Goal: Task Accomplishment & Management: Complete application form

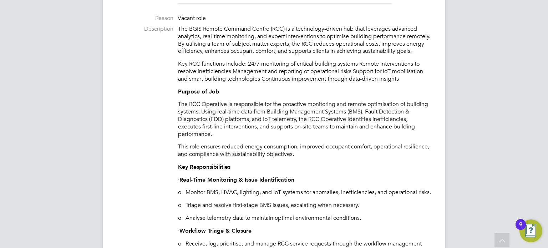
scroll to position [286, 0]
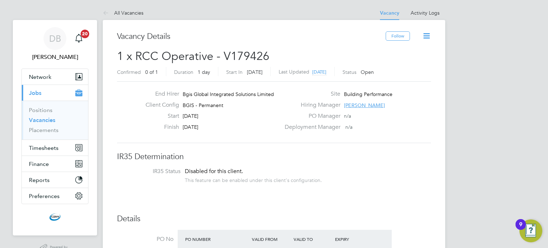
click at [425, 35] on icon at bounding box center [426, 35] width 9 height 9
click at [360, 130] on div "Deployment Manager n/a" at bounding box center [358, 129] width 154 height 11
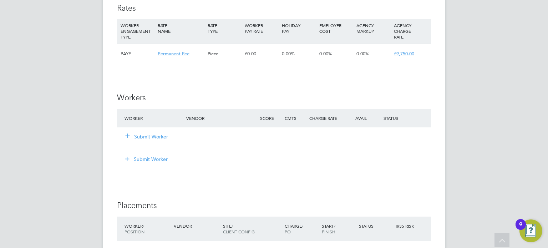
scroll to position [1392, 0]
click at [130, 137] on icon at bounding box center [127, 133] width 5 height 5
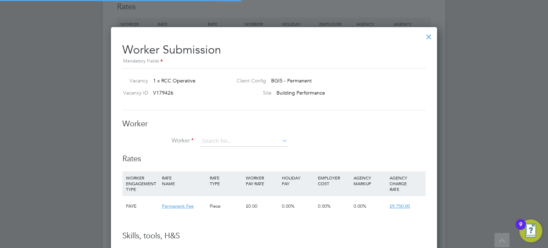
scroll to position [21, 49]
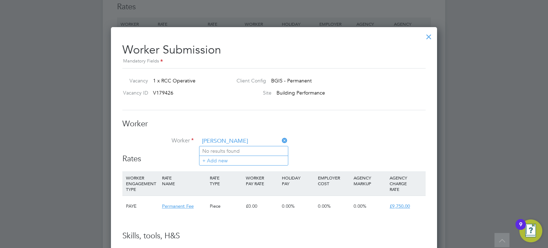
type input "[PERSON_NAME]"
click at [238, 121] on h3 "Worker" at bounding box center [273, 124] width 303 height 10
click at [243, 138] on input at bounding box center [244, 141] width 88 height 11
click at [217, 160] on li "+ Add new" at bounding box center [244, 161] width 89 height 10
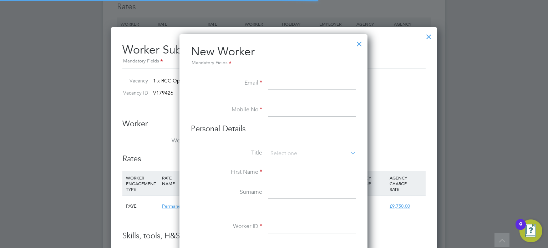
scroll to position [605, 189]
paste input "[EMAIL_ADDRESS][DOMAIN_NAME]"
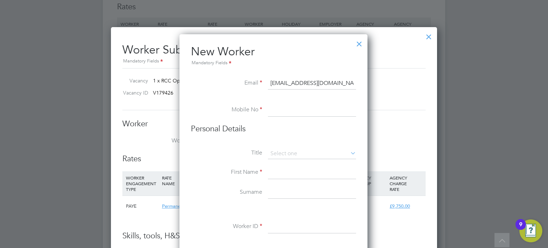
type input "[EMAIL_ADDRESS][DOMAIN_NAME]"
click at [282, 111] on input at bounding box center [312, 110] width 88 height 13
type input "07539206190"
click at [349, 150] on icon at bounding box center [349, 153] width 0 height 10
click at [349, 152] on icon at bounding box center [349, 153] width 0 height 10
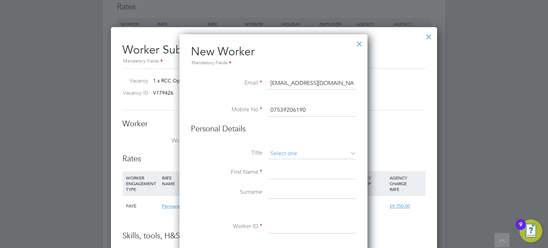
click at [332, 153] on input at bounding box center [312, 154] width 88 height 11
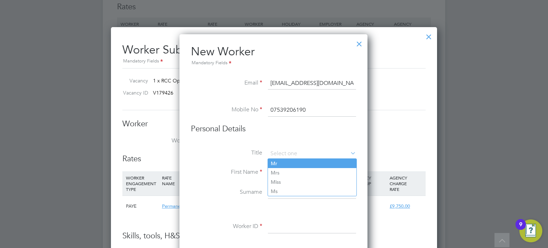
click at [289, 164] on li "Mr" at bounding box center [312, 163] width 89 height 9
type input "Mr"
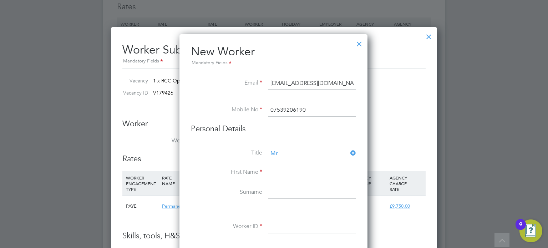
click at [274, 173] on input at bounding box center [312, 172] width 88 height 13
type input "[PERSON_NAME]"
click at [278, 192] on input at bounding box center [312, 192] width 88 height 13
type input "[PERSON_NAME]"
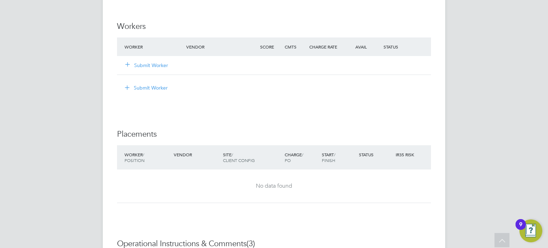
scroll to position [1464, 0]
click at [128, 65] on icon at bounding box center [127, 62] width 5 height 5
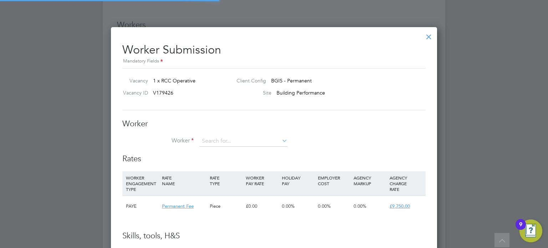
scroll to position [432, 327]
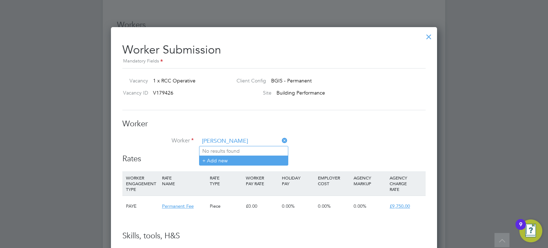
type input "[PERSON_NAME]"
click at [212, 160] on li "+ Add new" at bounding box center [244, 161] width 89 height 10
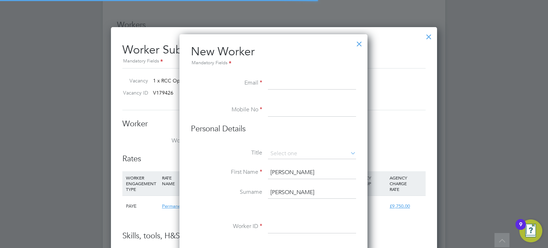
scroll to position [605, 189]
paste input "[EMAIL_ADDRESS][DOMAIN_NAME]"
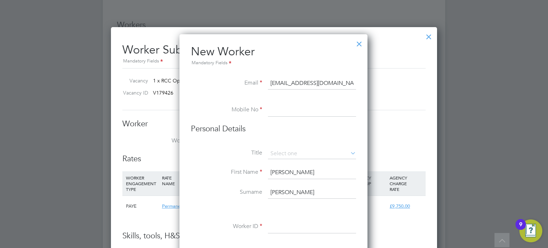
type input "[EMAIL_ADDRESS][DOMAIN_NAME]"
click at [275, 110] on input at bounding box center [312, 110] width 88 height 13
type input "07539206190"
click at [349, 152] on icon at bounding box center [349, 153] width 0 height 10
click at [349, 155] on icon at bounding box center [349, 153] width 0 height 10
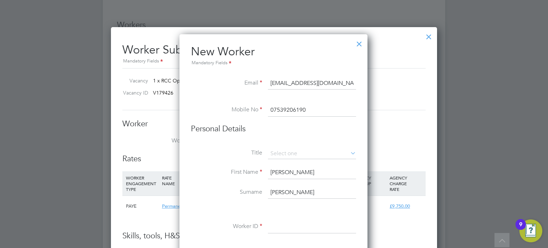
click at [349, 151] on icon at bounding box center [349, 153] width 0 height 10
click at [317, 149] on input at bounding box center [312, 154] width 88 height 11
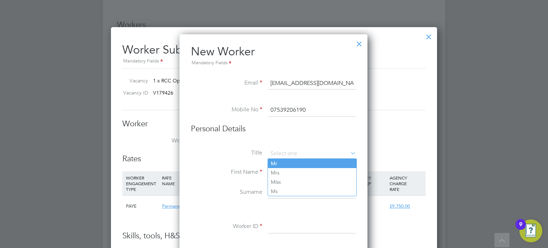
click at [287, 160] on li "Mr" at bounding box center [312, 163] width 89 height 9
type input "Mr"
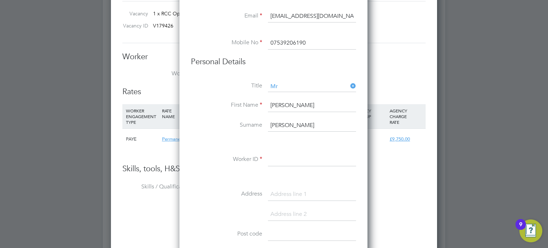
scroll to position [1535, 0]
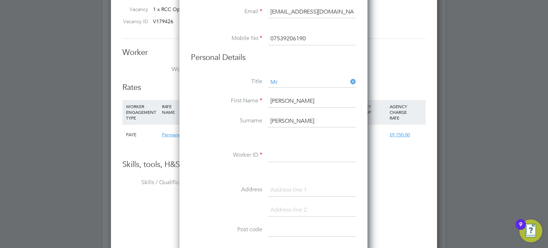
click at [273, 98] on input "[PERSON_NAME]" at bounding box center [312, 101] width 88 height 13
type input "[PERSON_NAME]"
click at [275, 120] on input "[PERSON_NAME]" at bounding box center [312, 121] width 88 height 13
type input "[PERSON_NAME]"
click at [283, 158] on input at bounding box center [312, 155] width 88 height 13
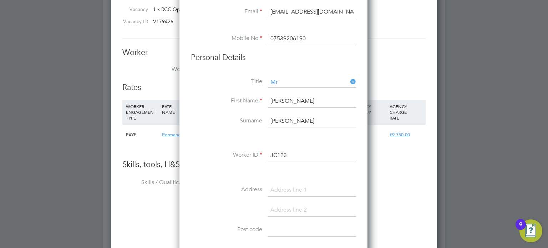
type input "JC123"
click at [281, 187] on input at bounding box center [312, 190] width 88 height 13
type input "[STREET_ADDRESS]"
click at [286, 207] on input at bounding box center [312, 210] width 88 height 13
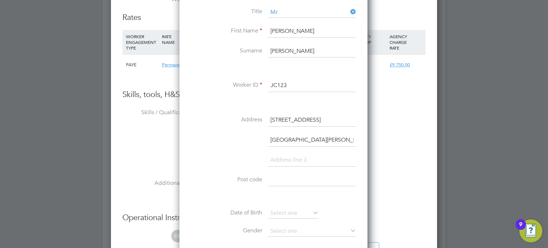
scroll to position [1606, 0]
type input "[GEOGRAPHIC_DATA][PERSON_NAME][GEOGRAPHIC_DATA]"
click at [276, 177] on input at bounding box center [312, 178] width 88 height 13
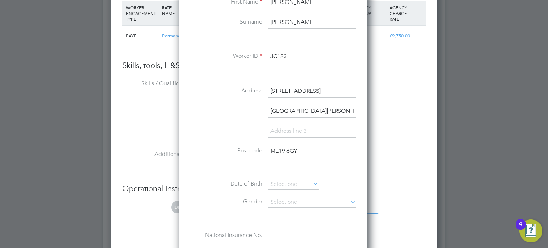
scroll to position [1678, 0]
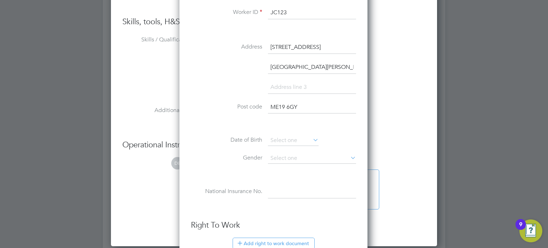
type input "ME19 6GY"
click at [349, 156] on icon at bounding box center [349, 158] width 0 height 10
click at [310, 155] on input at bounding box center [312, 158] width 88 height 11
click at [285, 164] on li "[DEMOGRAPHIC_DATA]" at bounding box center [312, 166] width 89 height 9
type input "[DEMOGRAPHIC_DATA]"
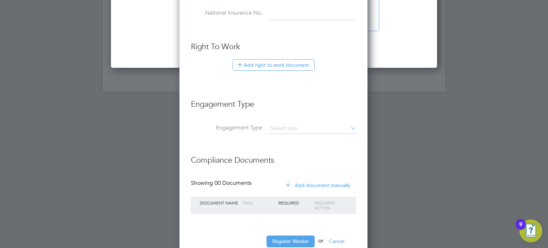
scroll to position [1875, 0]
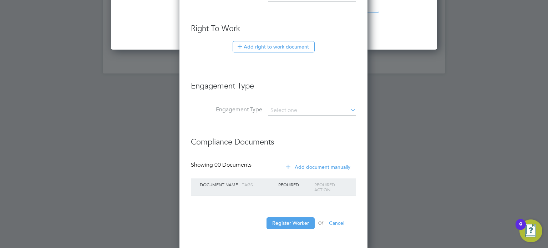
click at [349, 108] on icon at bounding box center [349, 110] width 0 height 10
click at [293, 222] on button "Register Worker" at bounding box center [291, 222] width 48 height 11
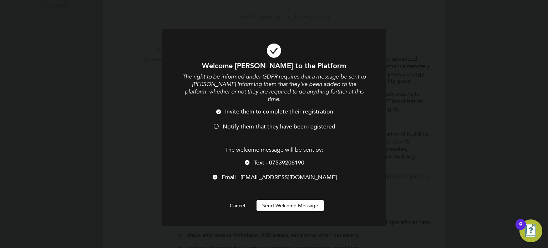
scroll to position [625, 189]
click at [217, 124] on div at bounding box center [216, 127] width 7 height 7
click at [292, 200] on button "Send Welcome Message" at bounding box center [290, 205] width 67 height 11
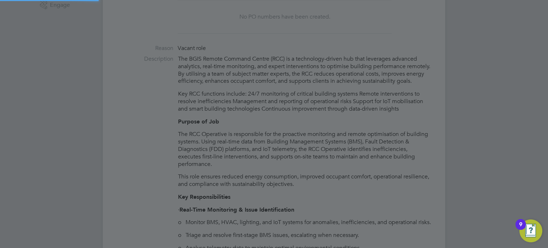
type input "[PERSON_NAME] (JC123)"
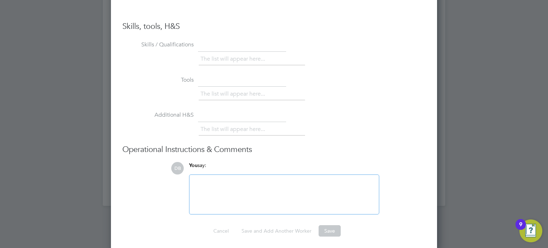
scroll to position [1743, 0]
click at [202, 178] on div at bounding box center [284, 193] width 181 height 31
click at [334, 115] on li "Additional H&S The list will appear here..." at bounding box center [273, 125] width 303 height 35
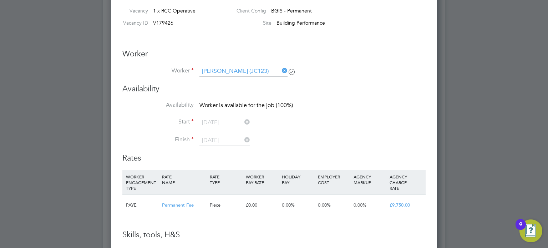
scroll to position [1529, 0]
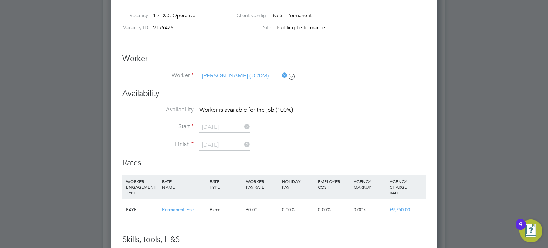
click at [184, 127] on label "Start" at bounding box center [157, 126] width 71 height 7
click at [190, 124] on label "Start" at bounding box center [157, 126] width 71 height 7
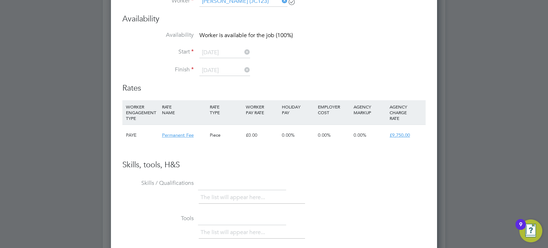
scroll to position [1600, 0]
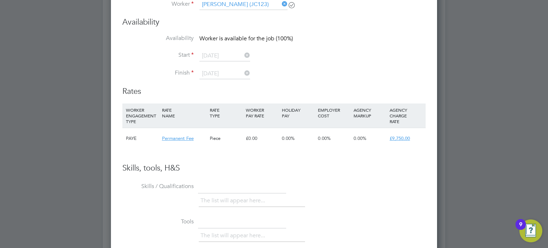
click at [398, 136] on span "£9,750.00" at bounding box center [400, 138] width 20 height 6
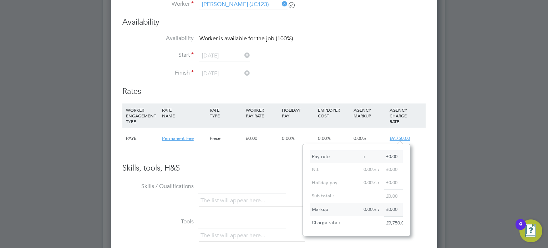
scroll to position [6, 21]
click at [368, 74] on li "Finish [DATE]" at bounding box center [273, 78] width 303 height 18
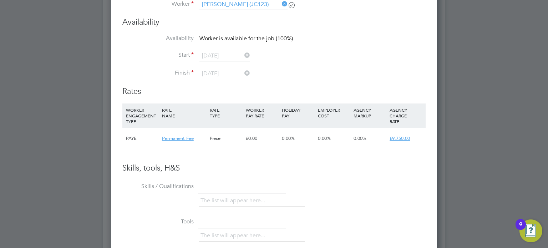
click at [176, 137] on span "Permanent Fee" at bounding box center [178, 138] width 32 height 6
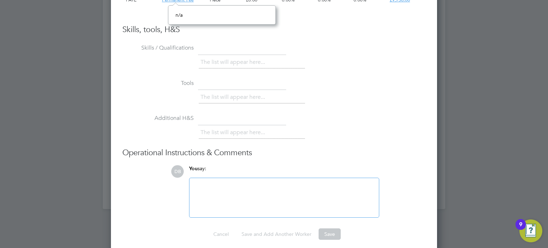
scroll to position [1743, 0]
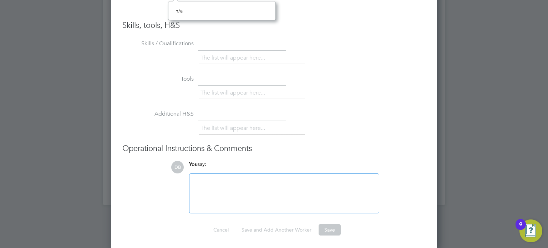
click at [197, 178] on div at bounding box center [284, 193] width 181 height 31
drag, startPoint x: 209, startPoint y: 180, endPoint x: 189, endPoint y: 178, distance: 20.0
click at [189, 178] on div "N/A Attachments are not supported" at bounding box center [284, 193] width 190 height 40
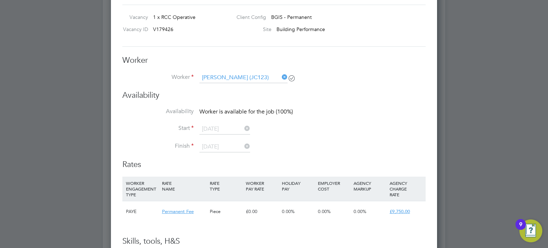
scroll to position [1529, 0]
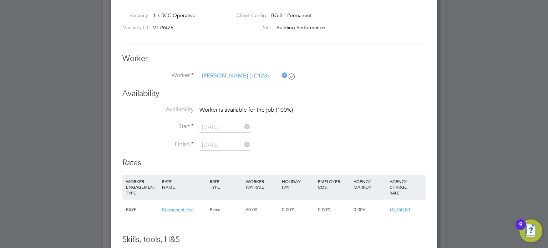
click at [199, 126] on li "Start [DATE]" at bounding box center [273, 131] width 303 height 18
click at [190, 127] on label "Start" at bounding box center [157, 126] width 71 height 7
click at [184, 125] on label "Start" at bounding box center [157, 126] width 71 height 7
click at [243, 127] on icon at bounding box center [243, 127] width 0 height 10
click at [243, 125] on icon at bounding box center [243, 127] width 0 height 10
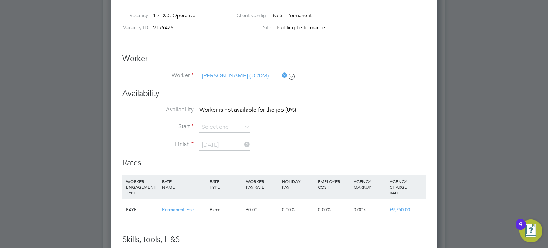
scroll to position [217, 0]
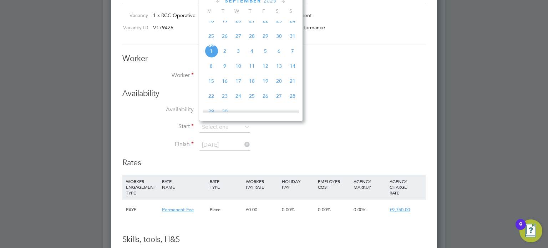
click at [212, 57] on span "[DATE]" at bounding box center [212, 51] width 14 height 14
type input "[DATE]"
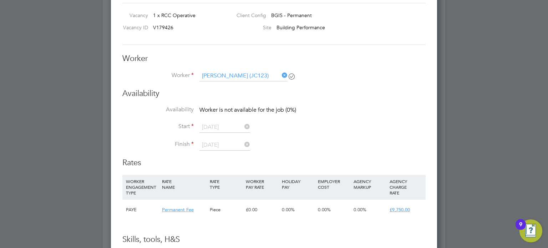
click at [243, 146] on icon at bounding box center [243, 145] width 0 height 10
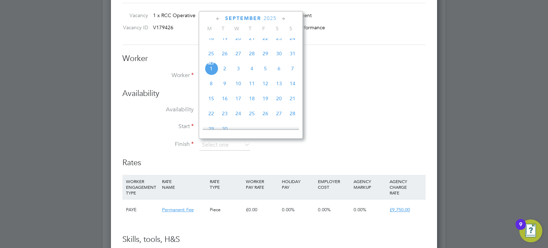
click at [210, 75] on span "[DATE]" at bounding box center [212, 69] width 14 height 14
type input "[DATE]"
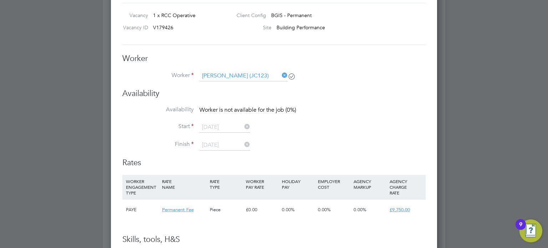
click at [323, 107] on li "Availability Worker is not available for the job (0%)" at bounding box center [273, 114] width 303 height 16
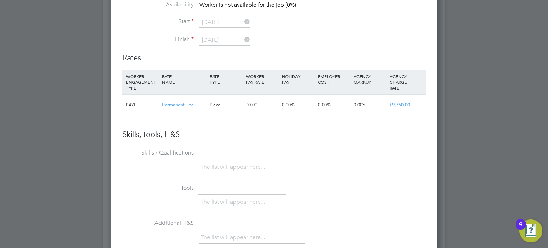
scroll to position [1529, 0]
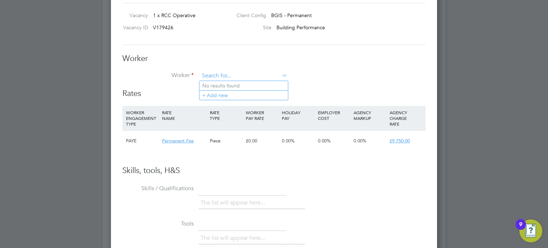
click at [235, 75] on input at bounding box center [244, 76] width 88 height 11
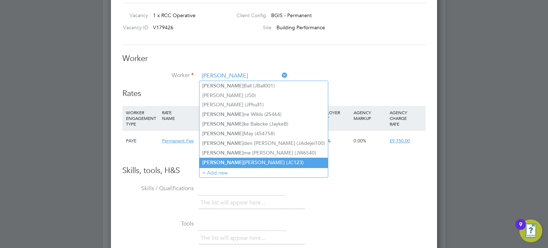
click at [233, 162] on li "[PERSON_NAME] (JC123)" at bounding box center [264, 163] width 129 height 10
type input "[PERSON_NAME] (JC123)"
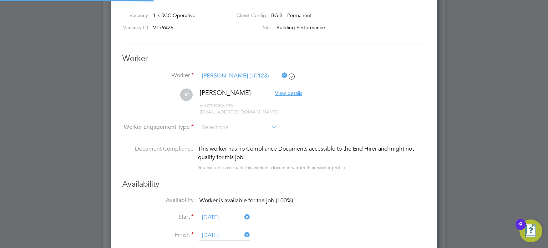
scroll to position [591, 327]
click at [270, 126] on icon at bounding box center [270, 127] width 0 height 10
click at [257, 128] on input at bounding box center [238, 128] width 77 height 11
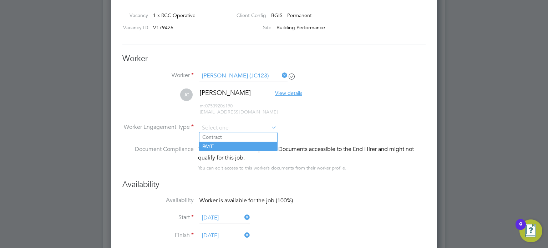
click at [217, 146] on li "PAYE" at bounding box center [239, 146] width 78 height 9
type input "PAYE"
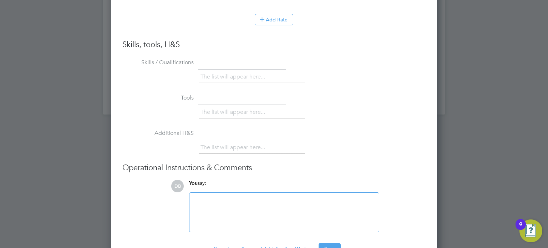
scroll to position [1852, 0]
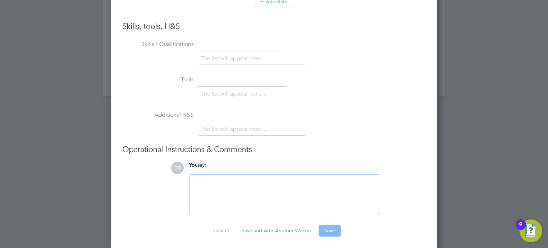
click at [330, 227] on button "Save" at bounding box center [330, 230] width 22 height 11
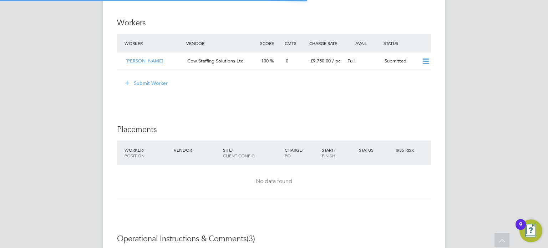
scroll to position [1464, 0]
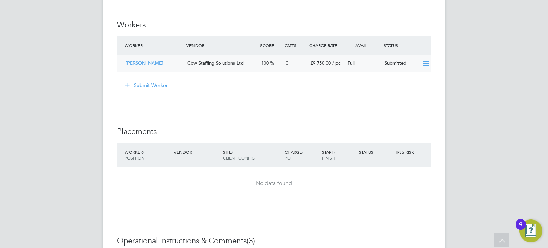
click at [424, 66] on icon at bounding box center [426, 64] width 9 height 6
click at [330, 66] on span "£9,750.00" at bounding box center [321, 63] width 20 height 6
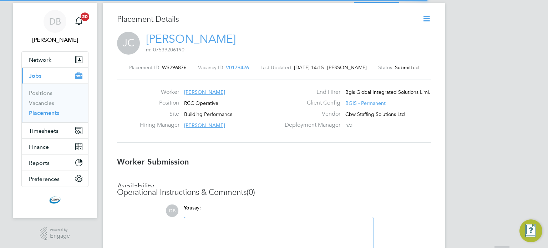
scroll to position [3, 4]
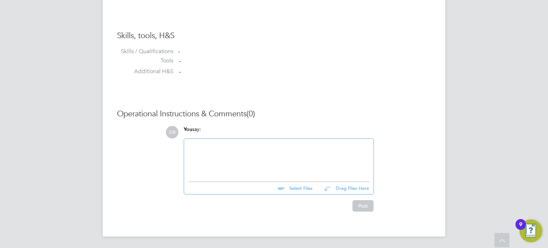
click at [293, 188] on input "file" at bounding box center [315, 187] width 107 height 10
type input "C:\fakepath\[PERSON_NAME] - CBW Staffing Solutions CV.docx"
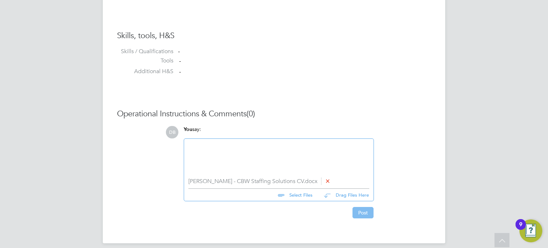
click at [362, 211] on button "Post" at bounding box center [363, 212] width 21 height 11
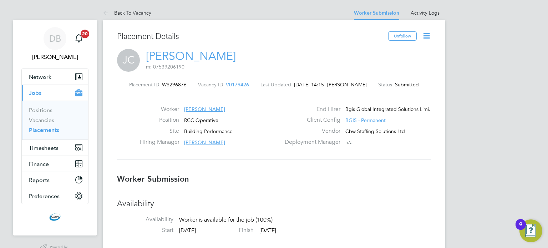
click at [201, 142] on span "[PERSON_NAME]" at bounding box center [204, 142] width 41 height 6
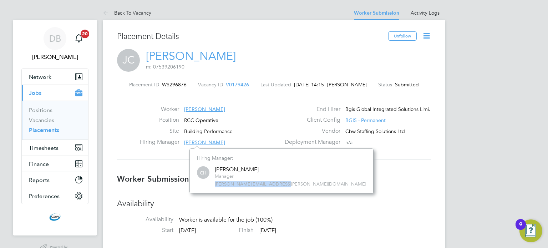
drag, startPoint x: 215, startPoint y: 185, endPoint x: 281, endPoint y: 185, distance: 66.4
click at [281, 185] on span "[PERSON_NAME][EMAIL_ADDRESS][PERSON_NAME][DOMAIN_NAME]" at bounding box center [290, 184] width 151 height 6
copy span "[PERSON_NAME][EMAIL_ADDRESS][PERSON_NAME][DOMAIN_NAME]"
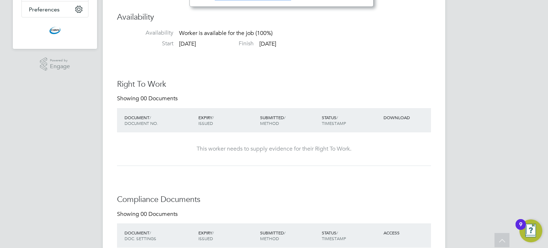
scroll to position [0, 0]
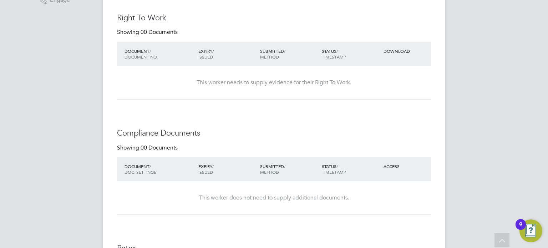
scroll to position [286, 0]
